Goal: Navigation & Orientation: Find specific page/section

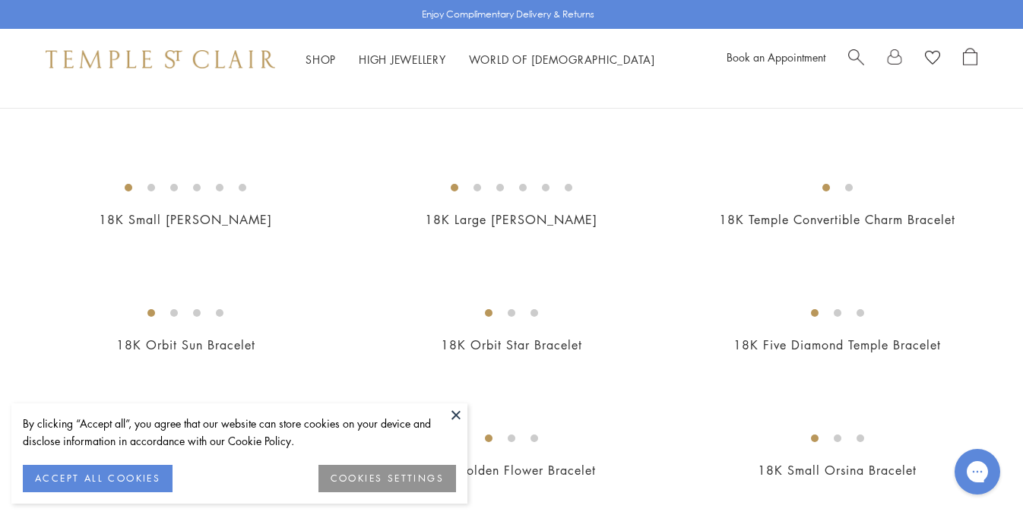
click at [135, 473] on button "ACCEPT ALL COOKIES" at bounding box center [98, 478] width 150 height 27
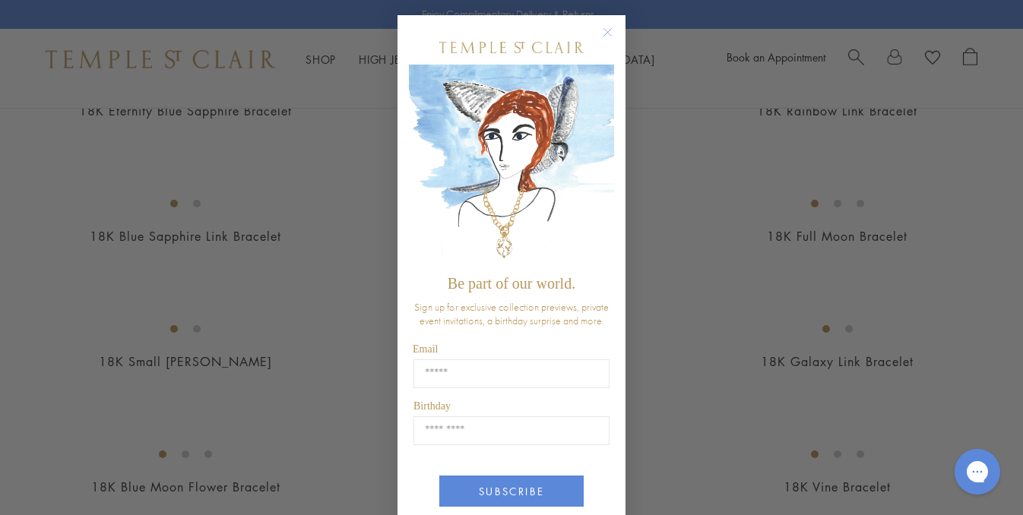
scroll to position [1230, 0]
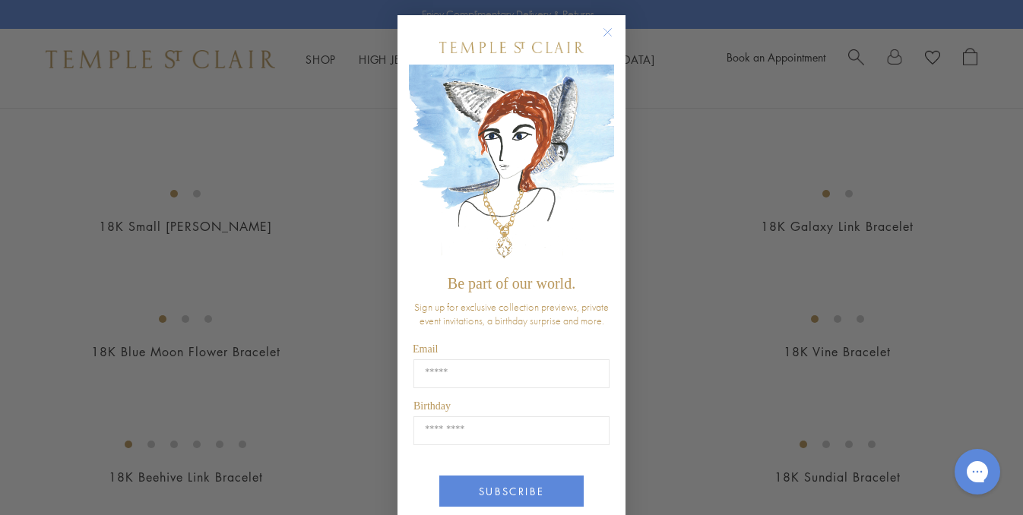
click at [608, 31] on icon "Close dialog" at bounding box center [608, 33] width 8 height 8
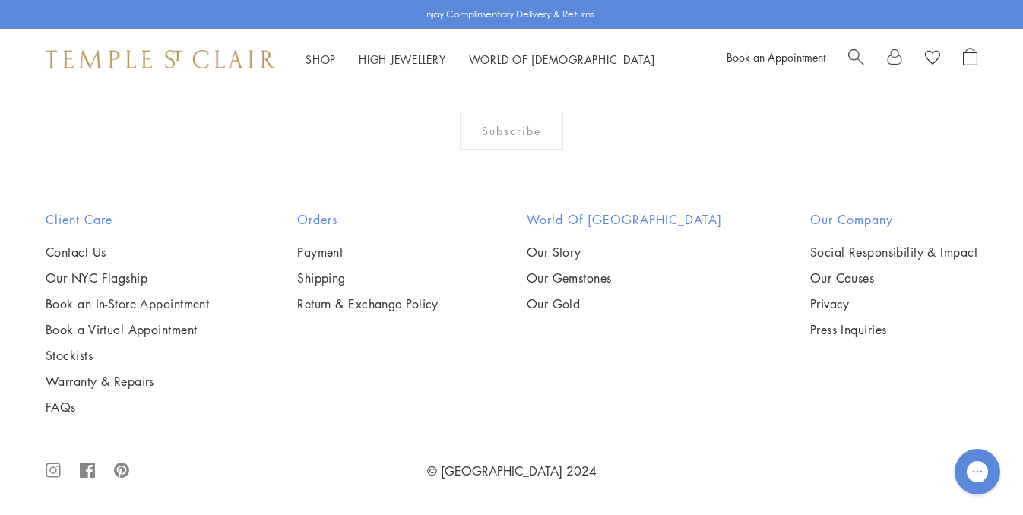
scroll to position [5326, 0]
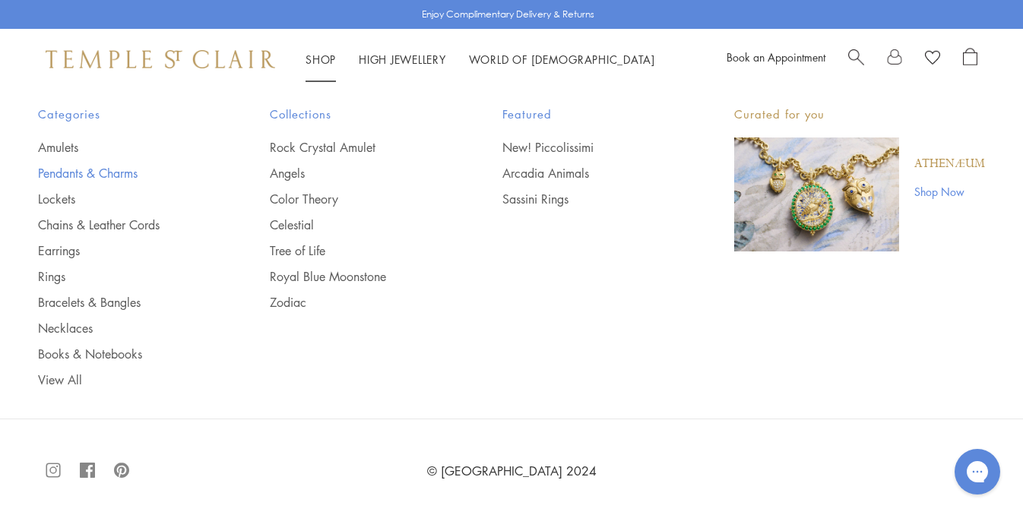
click at [116, 178] on link "Pendants & Charms" at bounding box center [123, 173] width 171 height 17
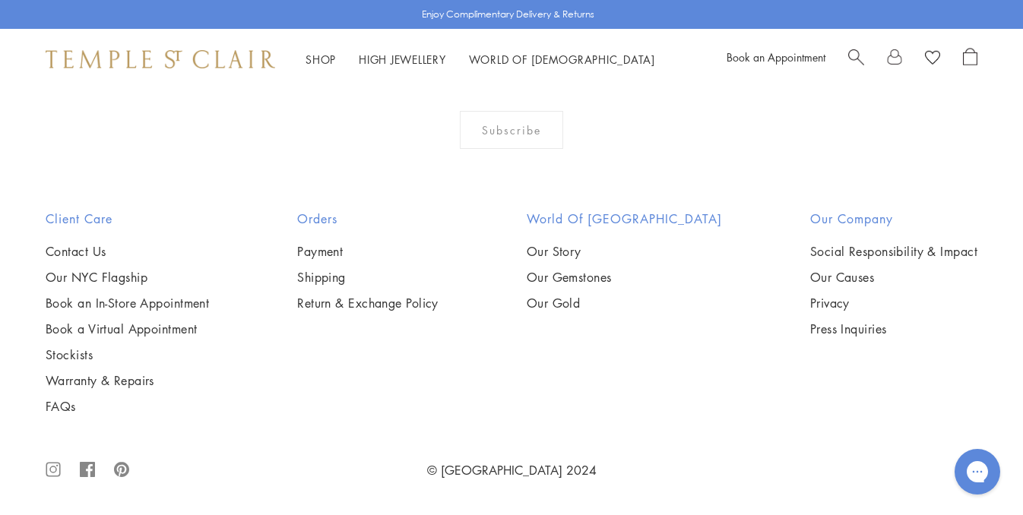
scroll to position [8540, 0]
